Goal: Task Accomplishment & Management: Complete application form

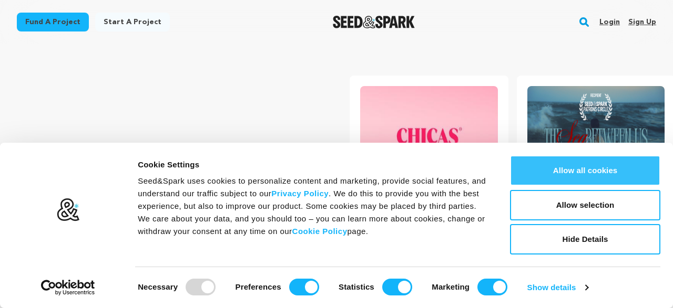
click at [532, 173] on button "Allow all cookies" at bounding box center [585, 171] width 150 height 30
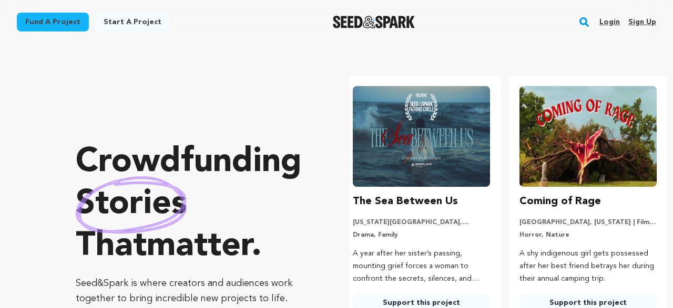
scroll to position [0, 175]
click at [642, 22] on link "Sign up" at bounding box center [642, 22] width 28 height 17
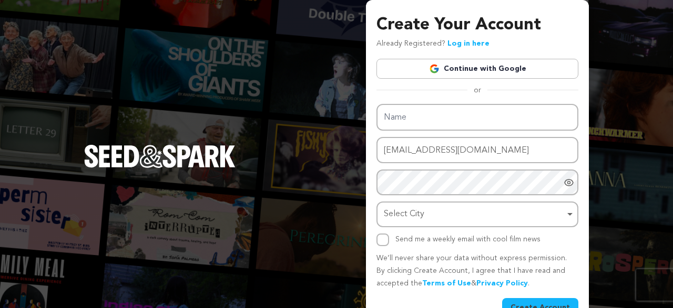
click at [415, 152] on input "seo.hphartprojects@anaxusmail.com.au" at bounding box center [477, 150] width 202 height 27
type input "seo.hphartprojects@anaxusmail.com.au"
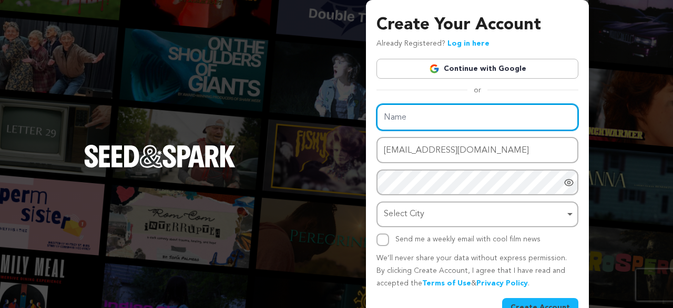
click at [414, 122] on input "Name" at bounding box center [477, 117] width 202 height 27
paste input "hphartprojects"
type input "hphartprojects"
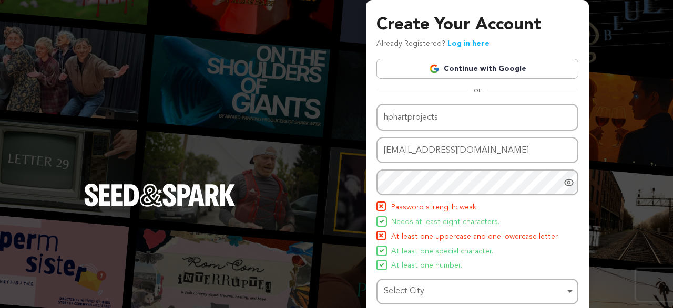
click at [569, 184] on icon "Show password as plain text. Warning: this will display your password on the sc…" at bounding box center [568, 182] width 3 height 3
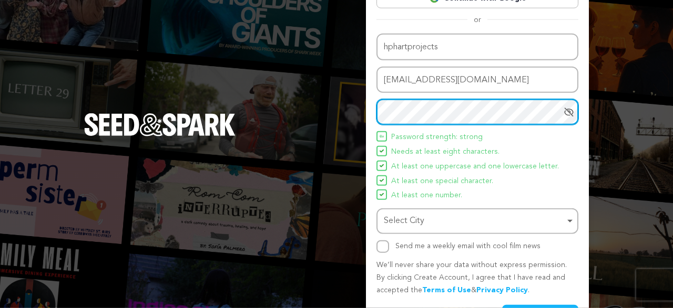
scroll to position [71, 0]
click at [433, 217] on div "Select City Remove item" at bounding box center [474, 220] width 181 height 15
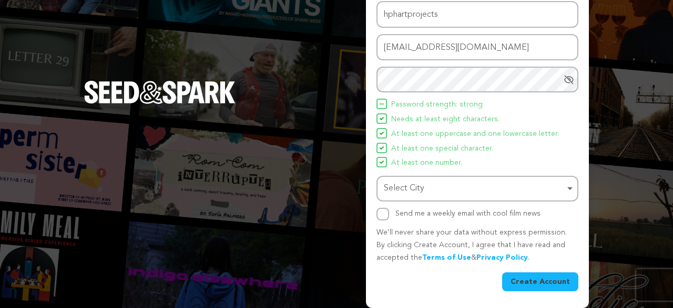
scroll to position [103, 0]
click at [443, 180] on div "Select City Remove item" at bounding box center [476, 188] width 191 height 19
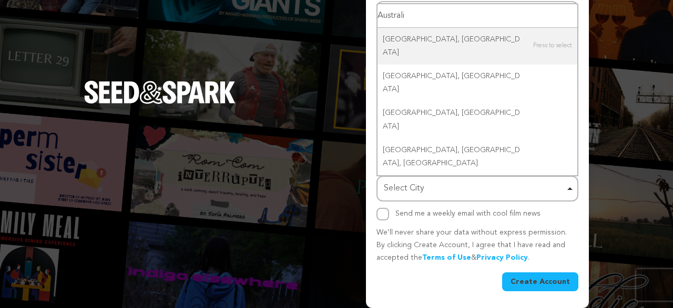
type input "Australia"
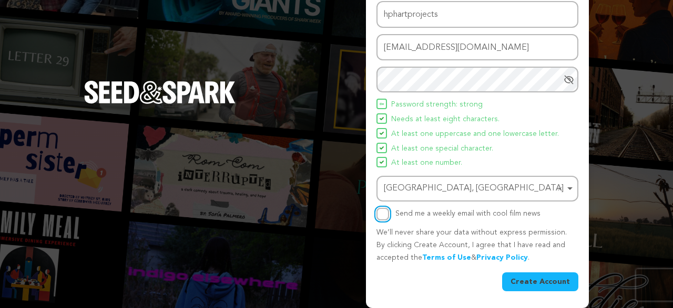
click at [384, 214] on input "Send me a weekly email with cool film news" at bounding box center [382, 214] width 13 height 13
checkbox input "false"
click at [556, 281] on button "Create Account" at bounding box center [540, 282] width 76 height 19
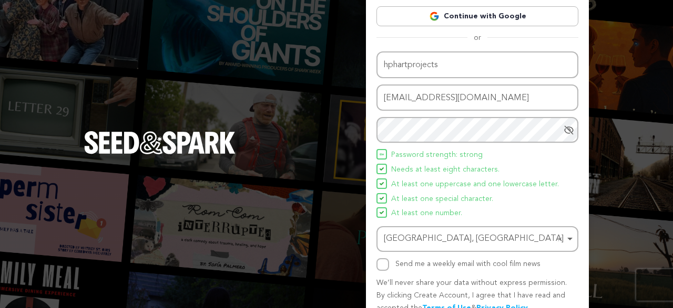
scroll to position [0, 0]
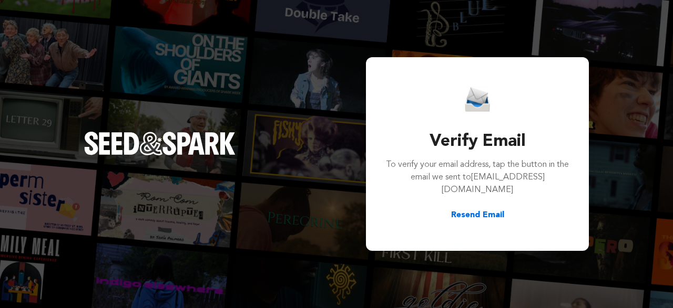
drag, startPoint x: 422, startPoint y: 145, endPoint x: 523, endPoint y: 225, distance: 129.0
click at [523, 225] on div "Verify Email To verify your email address, tap the button in the email we sent …" at bounding box center [477, 154] width 202 height 169
click at [419, 135] on h3 "Verify Email" at bounding box center [477, 141] width 185 height 25
